Goal: Task Accomplishment & Management: Use online tool/utility

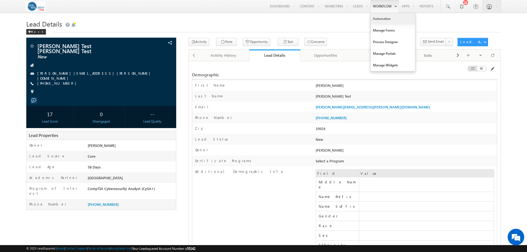
click at [376, 17] on link "Automation" at bounding box center [393, 19] width 44 height 12
click at [378, 18] on link "Automation" at bounding box center [393, 19] width 44 height 12
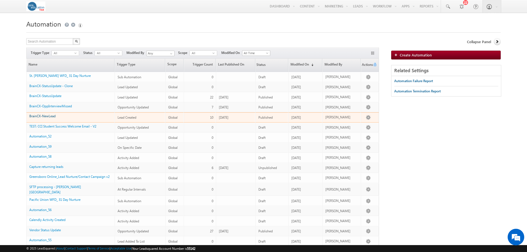
click at [46, 116] on link "BrainCX-NewLead" at bounding box center [42, 116] width 26 height 4
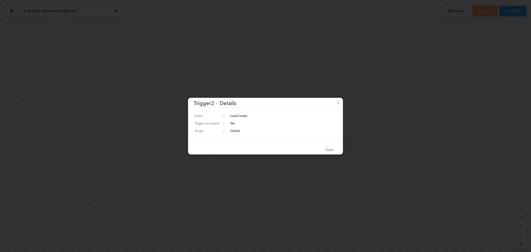
click at [325, 146] on button "Close" at bounding box center [329, 149] width 19 height 8
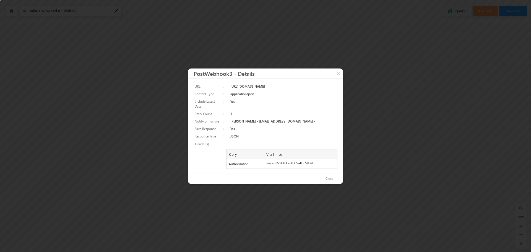
drag, startPoint x: 289, startPoint y: 92, endPoint x: 232, endPoint y: 91, distance: 57.0
click at [232, 90] on td "https://bridgetest.core.edu/braincx/status" at bounding box center [283, 85] width 108 height 7
click at [274, 90] on td "https://bridgetest.core.edu/braincx/status" at bounding box center [283, 85] width 108 height 7
drag, startPoint x: 290, startPoint y: 91, endPoint x: 225, endPoint y: 90, distance: 65.8
click at [225, 90] on tr "URL : https://bridgetest.core.edu/braincx/status" at bounding box center [266, 85] width 144 height 7
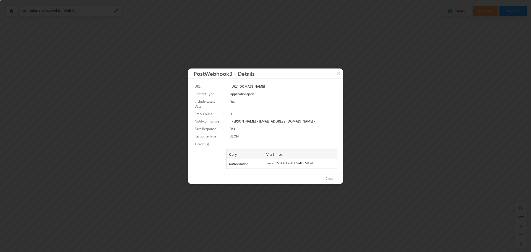
copy tr "https://bridgetest.core.edu/braincx/status"
click at [336, 77] on button "×" at bounding box center [338, 73] width 9 height 10
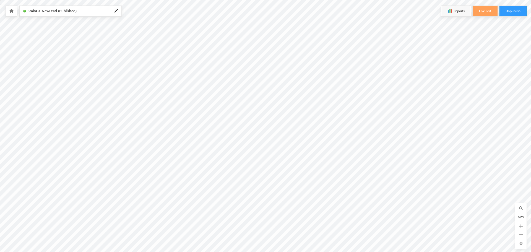
click at [11, 10] on icon at bounding box center [11, 11] width 4 height 4
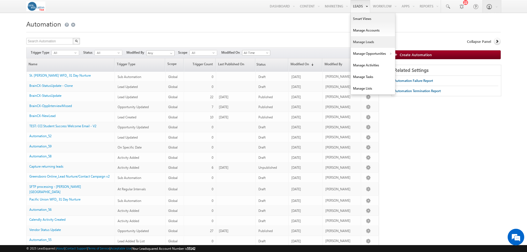
click at [360, 42] on link "Manage Leads" at bounding box center [373, 42] width 44 height 12
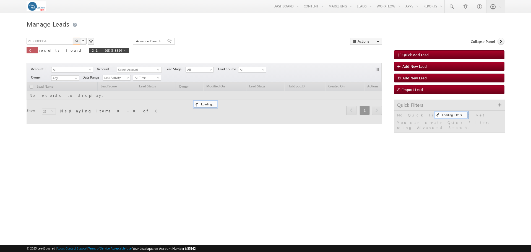
click at [0, 24] on html "Menu Doug Haines dhain es-te st@co re.ed u" at bounding box center [265, 85] width 531 height 170
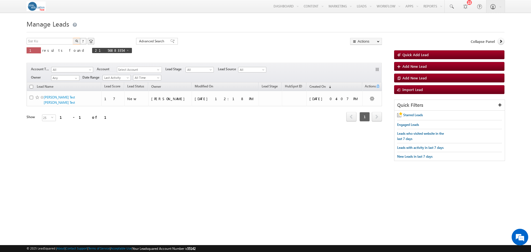
type input "Sar Ku"
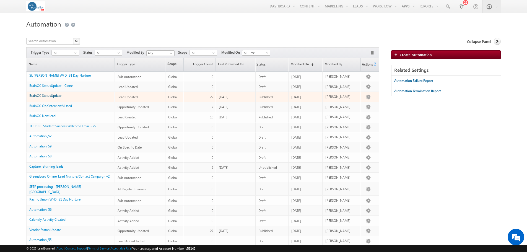
click at [53, 95] on link "BrainCX-StatusUpdate" at bounding box center [45, 95] width 32 height 4
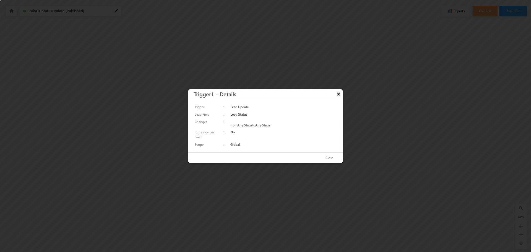
click at [339, 95] on button "×" at bounding box center [338, 94] width 9 height 10
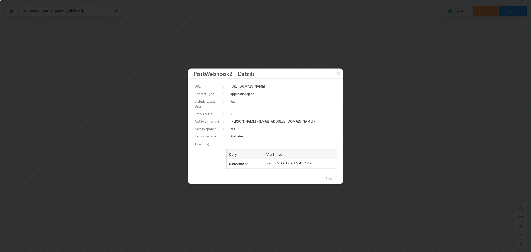
drag, startPoint x: 292, startPoint y: 91, endPoint x: 222, endPoint y: 92, distance: 70.0
click at [222, 90] on tr "URL : https://bridgetest.core.edu/braincx/status" at bounding box center [266, 85] width 144 height 7
click at [222, 90] on td ":" at bounding box center [225, 85] width 7 height 7
click at [235, 90] on td "https://bridgetest.core.edu/braincx/status" at bounding box center [283, 85] width 108 height 7
drag, startPoint x: 226, startPoint y: 91, endPoint x: 292, endPoint y: 92, distance: 66.4
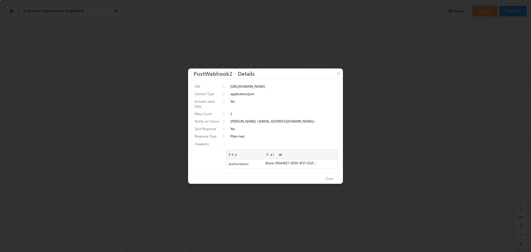
click at [292, 90] on td "https://bridgetest.core.edu/braincx/status" at bounding box center [283, 85] width 108 height 7
copy td "https://bridgetest.core.edu/braincx/status"
click at [340, 77] on button "×" at bounding box center [338, 73] width 9 height 10
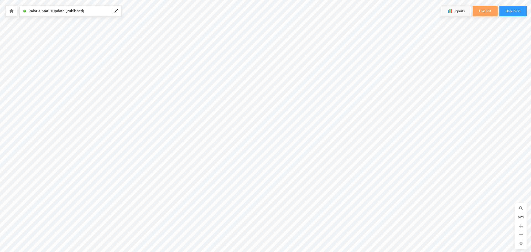
click at [10, 10] on icon at bounding box center [11, 11] width 4 height 4
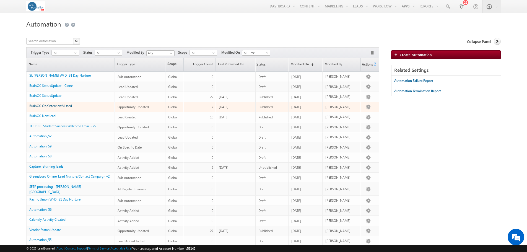
click at [60, 106] on link "BrainCX-OppInterviewMissed" at bounding box center [50, 106] width 43 height 4
